Goal: Find specific page/section: Find specific page/section

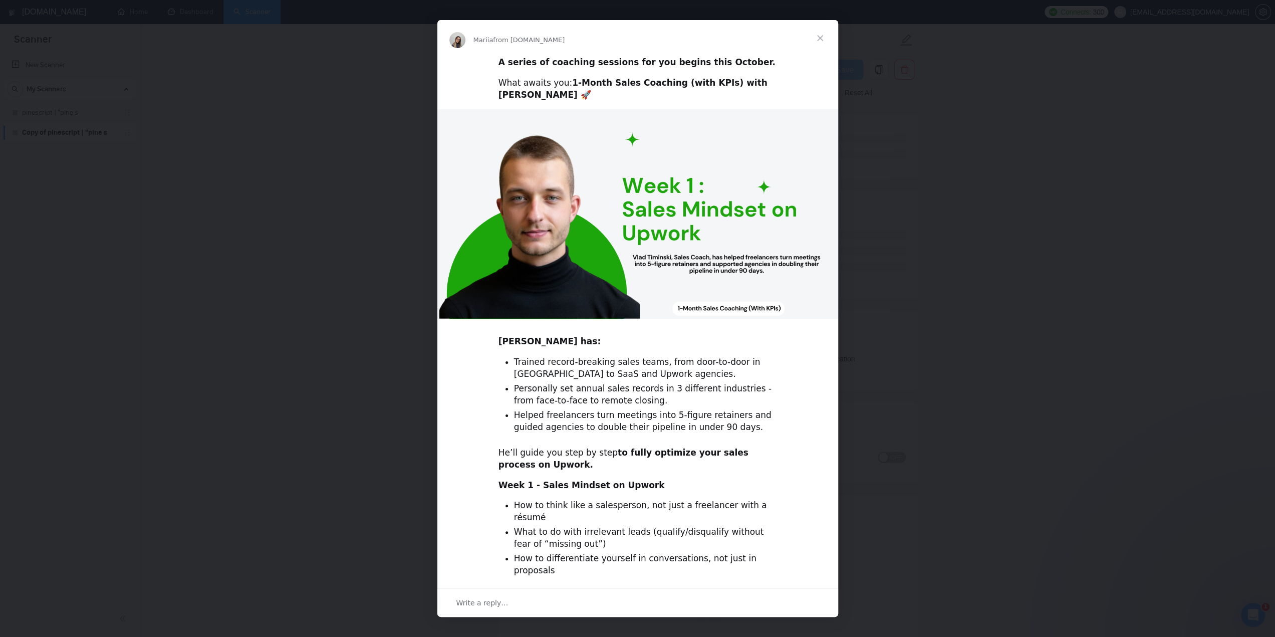
click at [822, 35] on span "Close" at bounding box center [820, 38] width 36 height 36
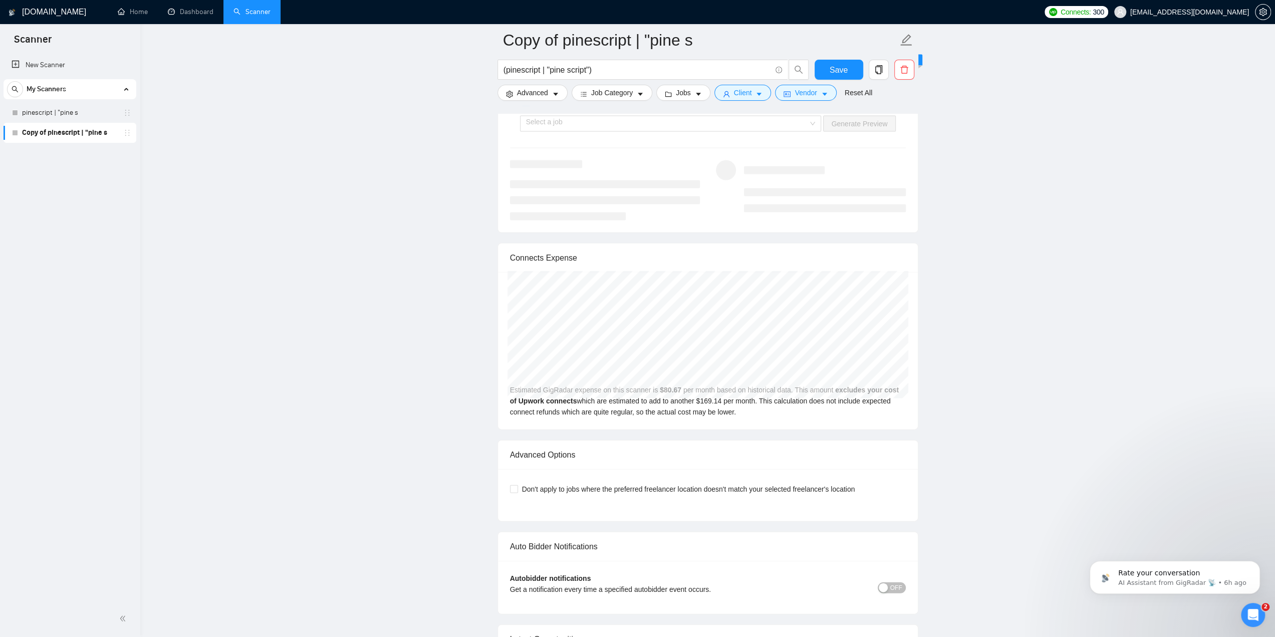
scroll to position [1962, 0]
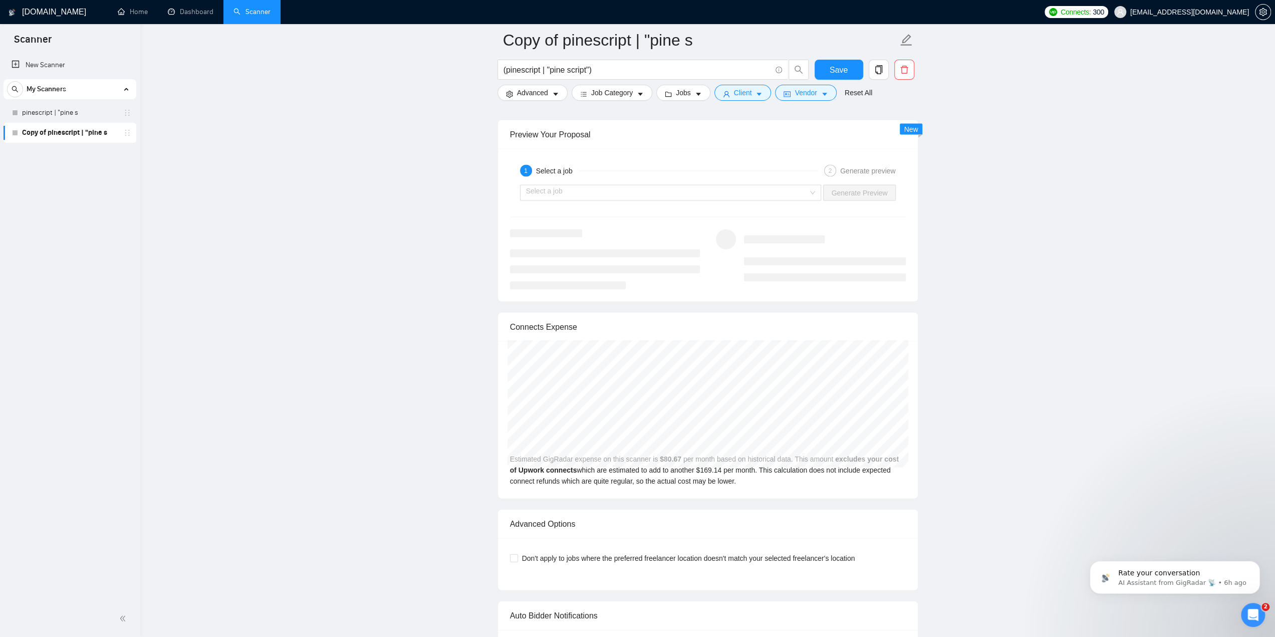
click at [71, 129] on link "Copy of pinescript | "pine s" at bounding box center [69, 133] width 95 height 20
click at [70, 115] on link "pinescript | "pine s" at bounding box center [69, 113] width 95 height 20
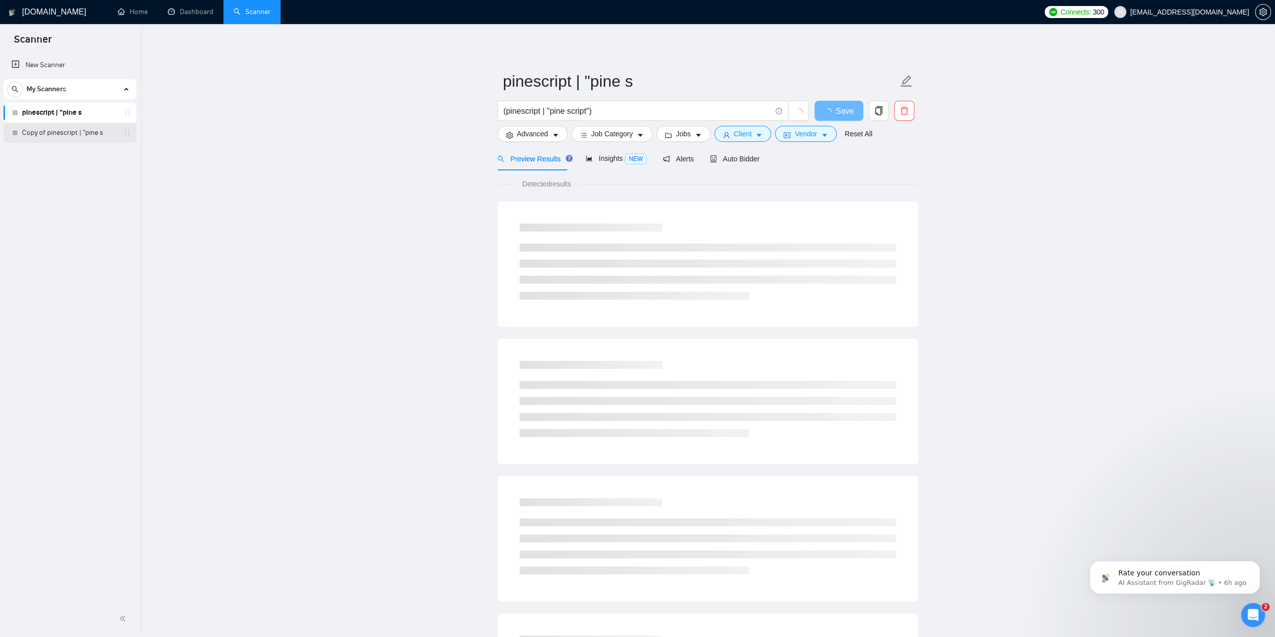
click at [71, 131] on link "Copy of pinescript | "pine s" at bounding box center [69, 133] width 95 height 20
click at [628, 164] on span "NEW" at bounding box center [636, 158] width 22 height 11
